Goal: Transaction & Acquisition: Purchase product/service

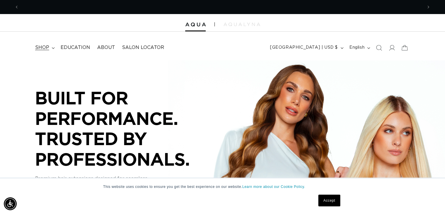
scroll to position [0, 403]
click at [49, 48] on summary "shop" at bounding box center [44, 47] width 25 height 13
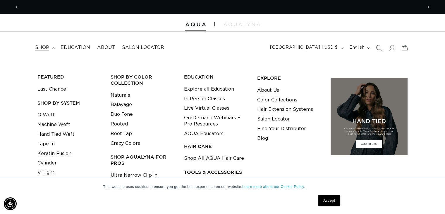
scroll to position [0, 806]
click at [49, 142] on link "Tape In" at bounding box center [45, 144] width 17 height 10
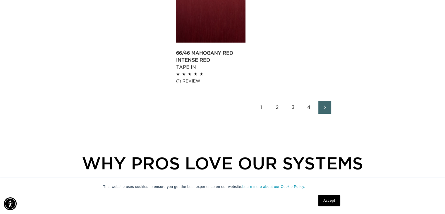
click at [276, 101] on link "2" at bounding box center [277, 107] width 13 height 13
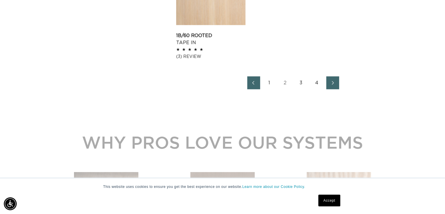
scroll to position [1012, 0]
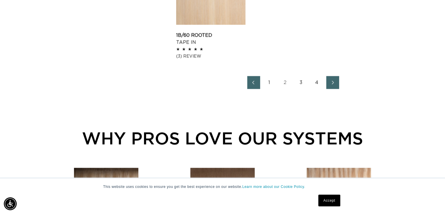
click at [269, 83] on link "1" at bounding box center [269, 82] width 13 height 13
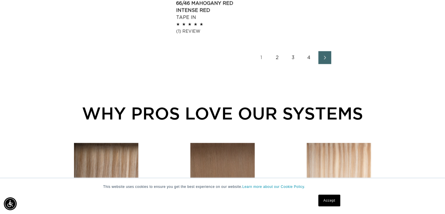
scroll to position [0, 403]
click at [293, 51] on link "3" at bounding box center [293, 57] width 13 height 13
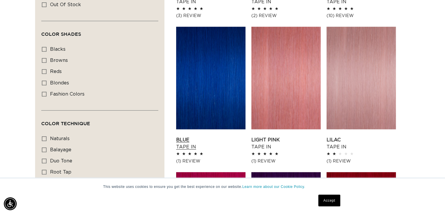
scroll to position [327, 0]
click at [223, 136] on link "Blue Tape In" at bounding box center [210, 143] width 69 height 14
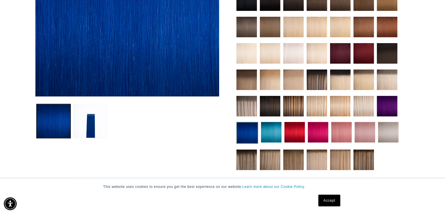
scroll to position [149, 0]
click at [295, 125] on img at bounding box center [294, 132] width 20 height 20
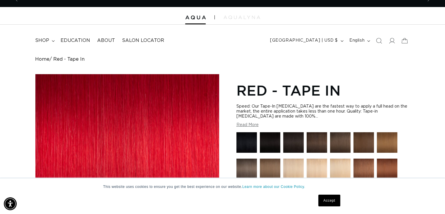
scroll to position [0, 806]
